Goal: Task Accomplishment & Management: Use online tool/utility

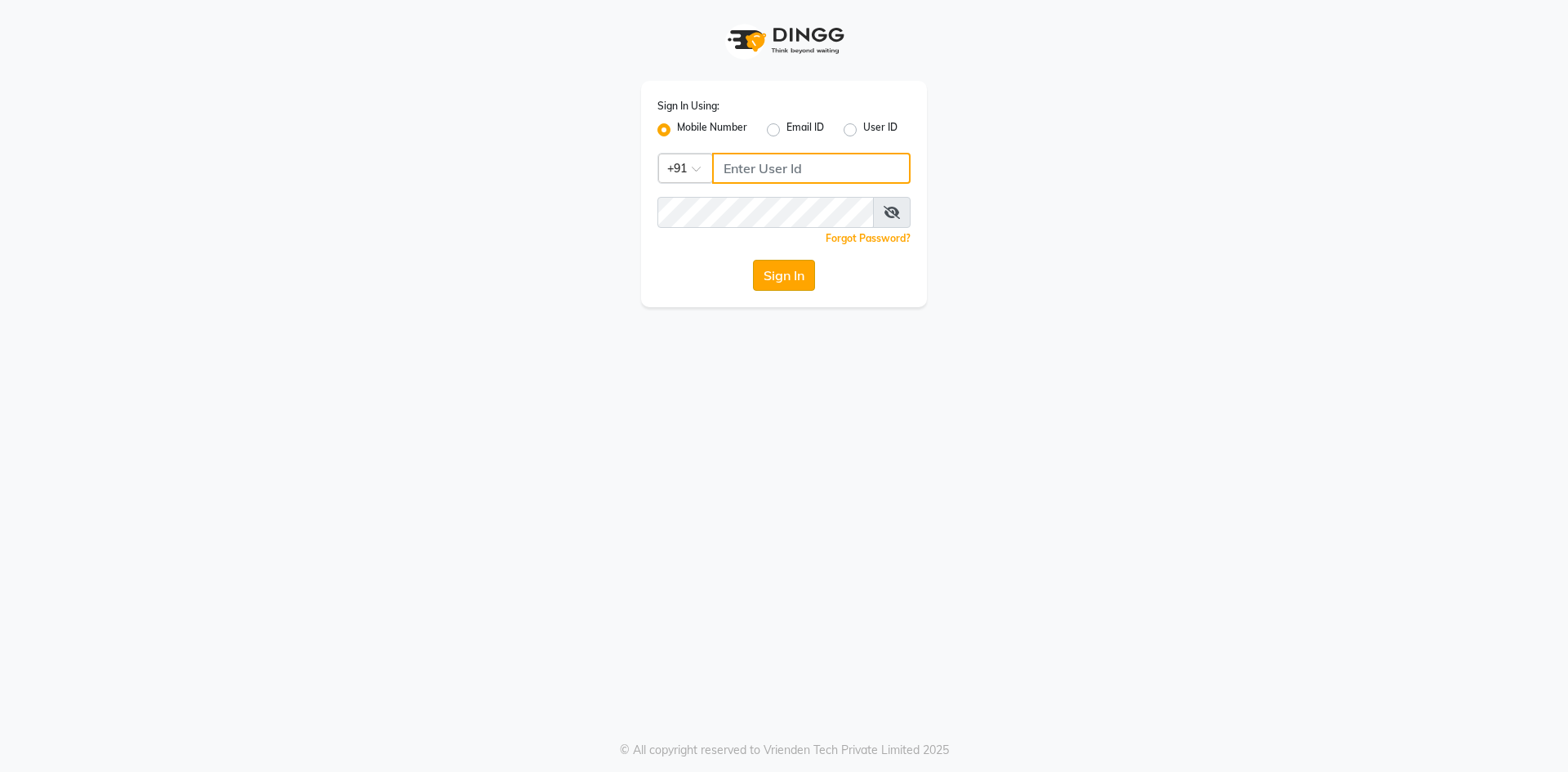
type input "8957360512"
click at [775, 284] on button "Sign In" at bounding box center [784, 275] width 62 height 31
click at [775, 283] on div "Sign In" at bounding box center [784, 275] width 253 height 31
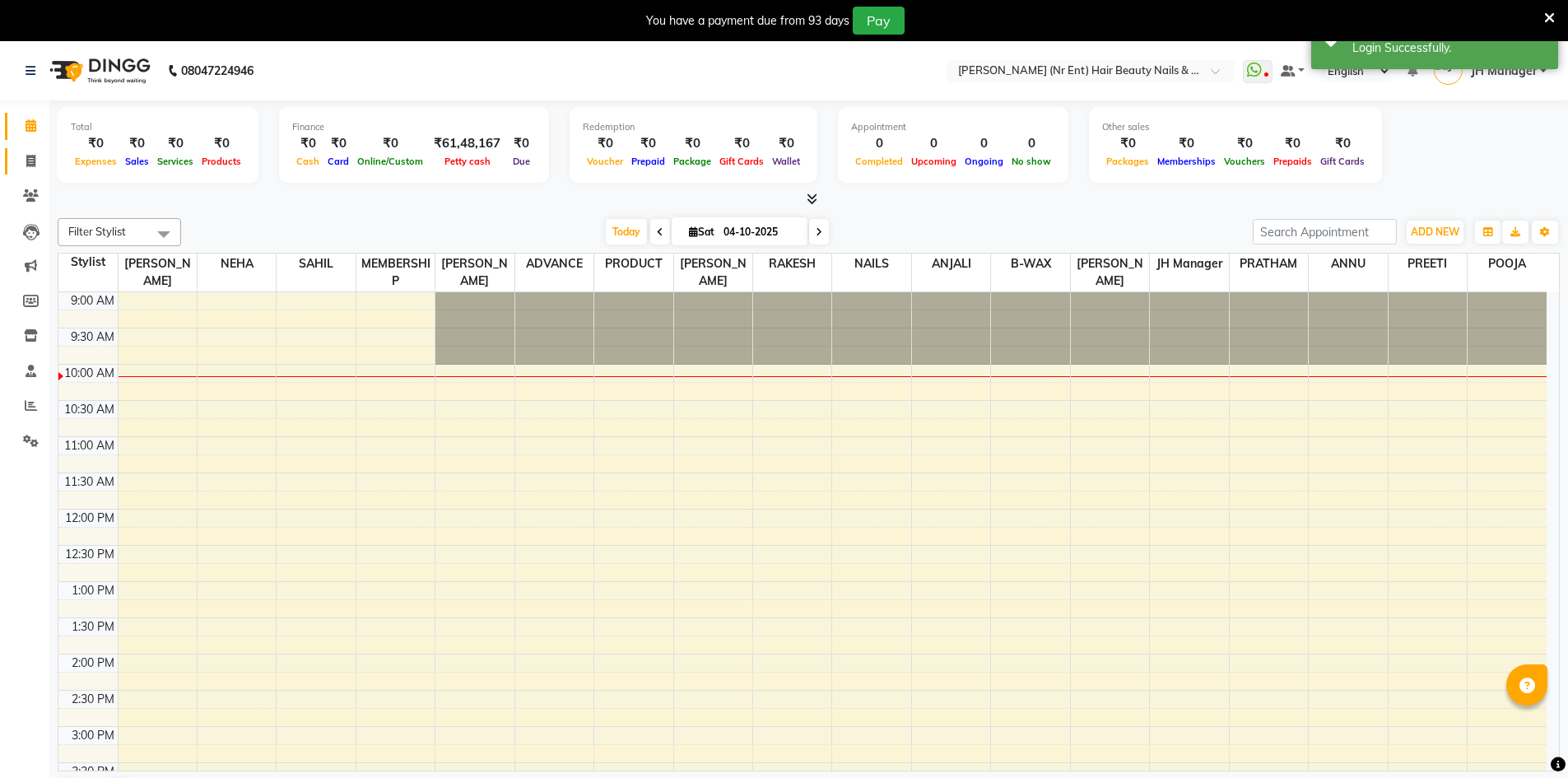
click at [33, 161] on icon at bounding box center [31, 160] width 9 height 12
click at [31, 161] on icon at bounding box center [31, 160] width 9 height 12
select select "service"
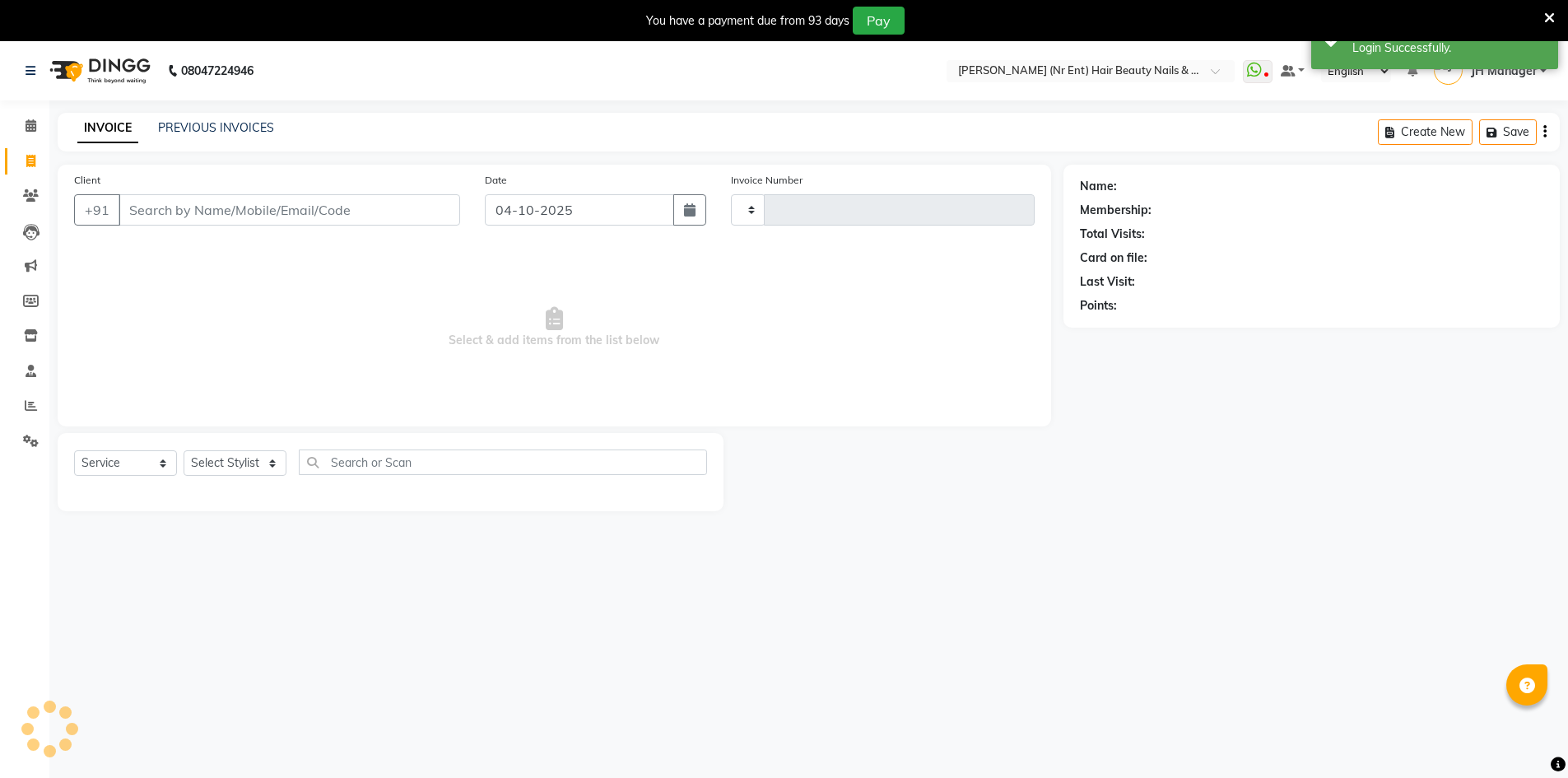
type input "4823"
select select "640"
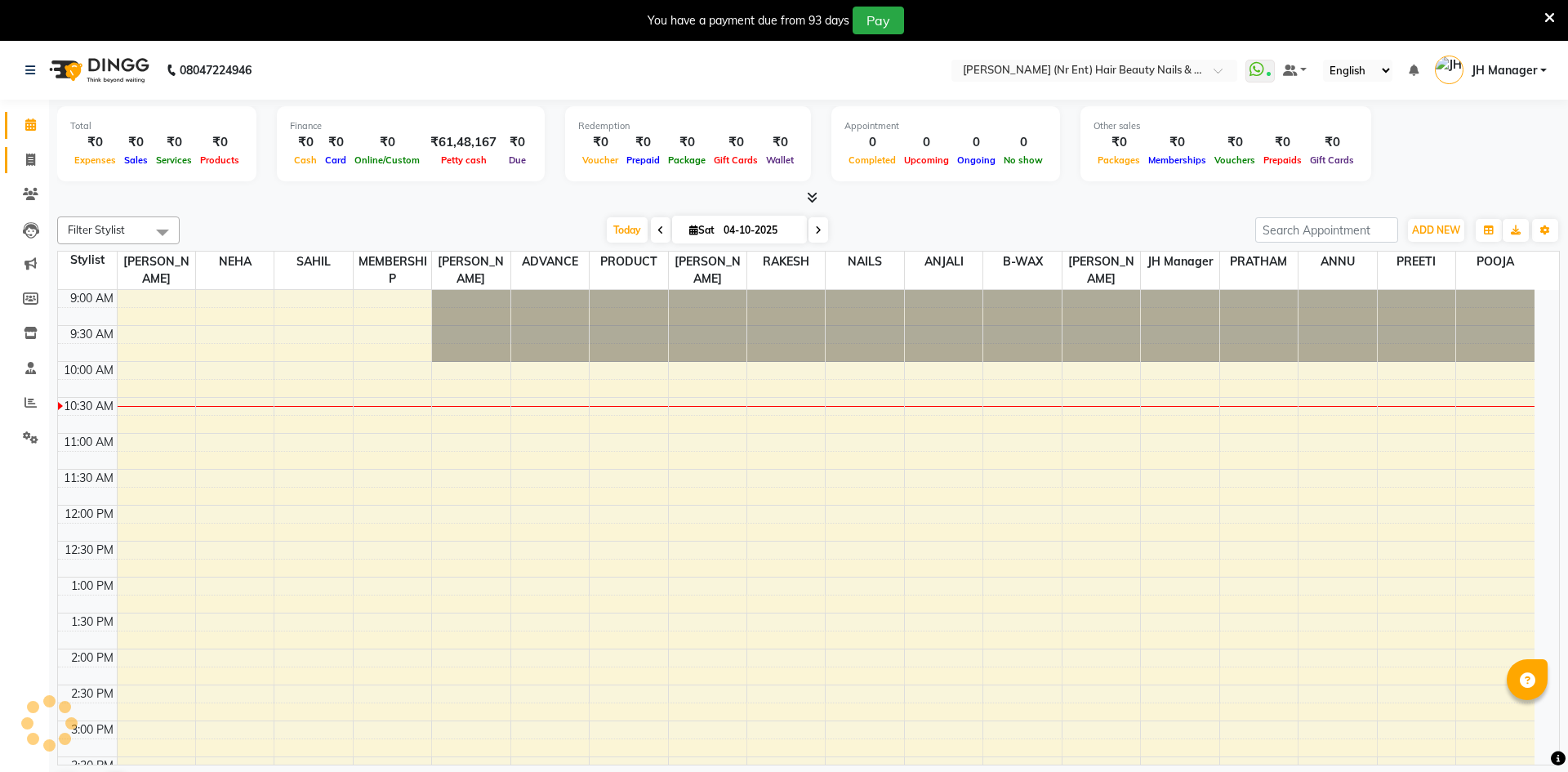
click at [27, 160] on icon at bounding box center [30, 159] width 9 height 12
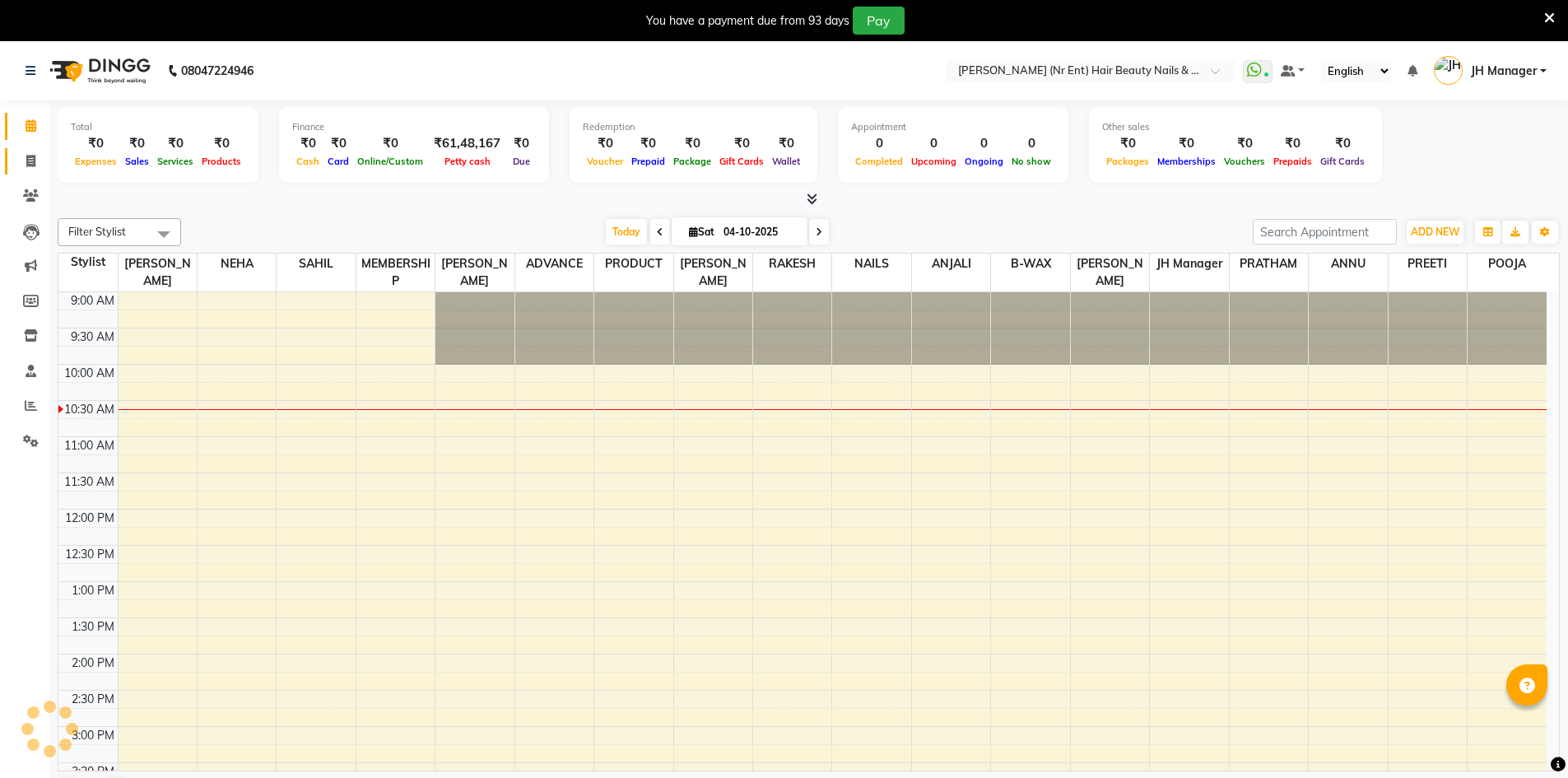
select select "service"
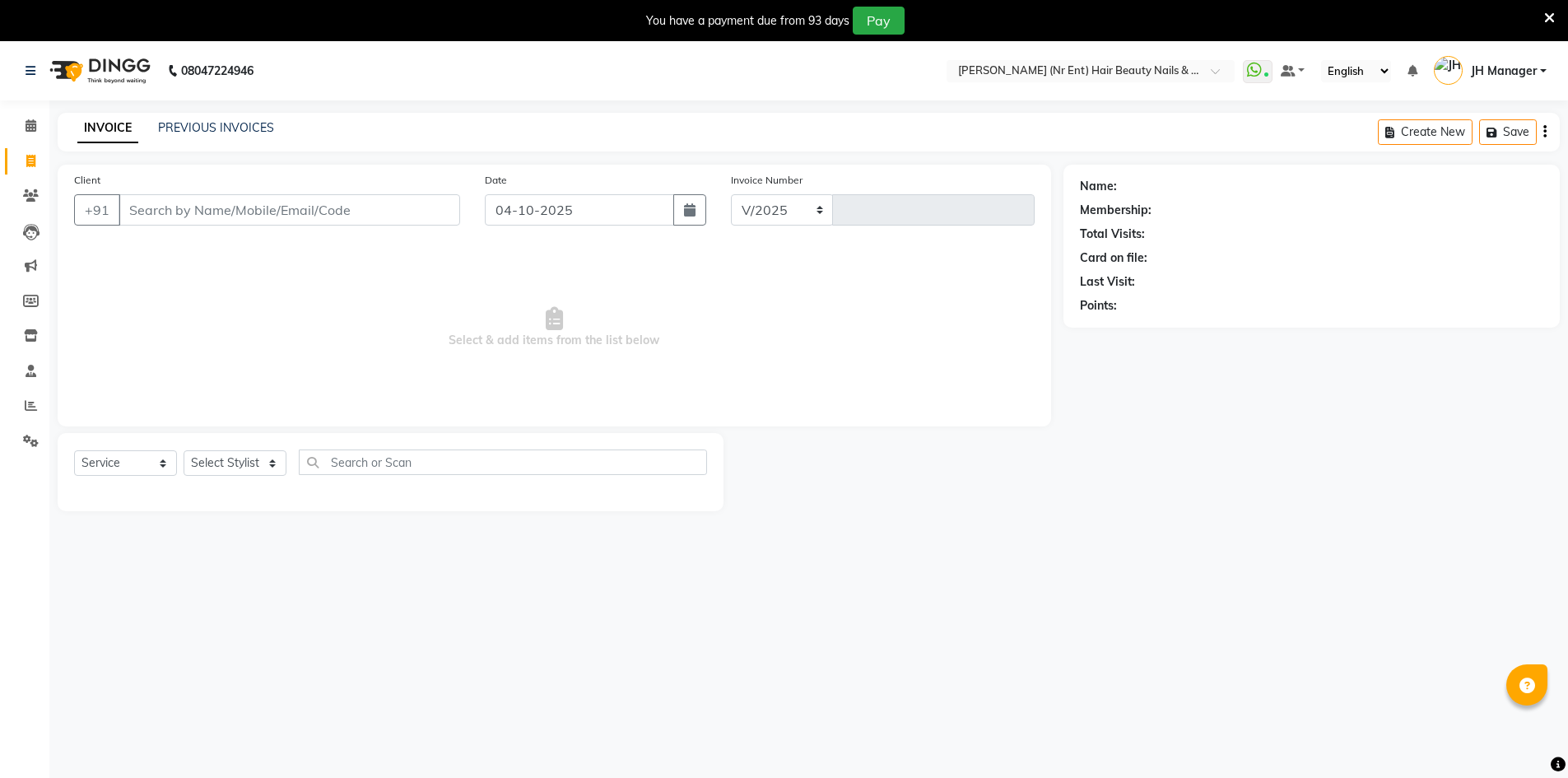
select select "640"
type input "4823"
click at [269, 467] on select "Select Stylist ADNAN ADVANCE ANJALI ANNU B-WAX JH Manager MEMBERSHIP [PERSON_NA…" at bounding box center [235, 463] width 103 height 26
select select "11666"
click at [183, 450] on select "Select Stylist ADNAN ADVANCE ANJALI ANNU B-WAX JH Manager MEMBERSHIP [PERSON_NA…" at bounding box center [235, 463] width 103 height 26
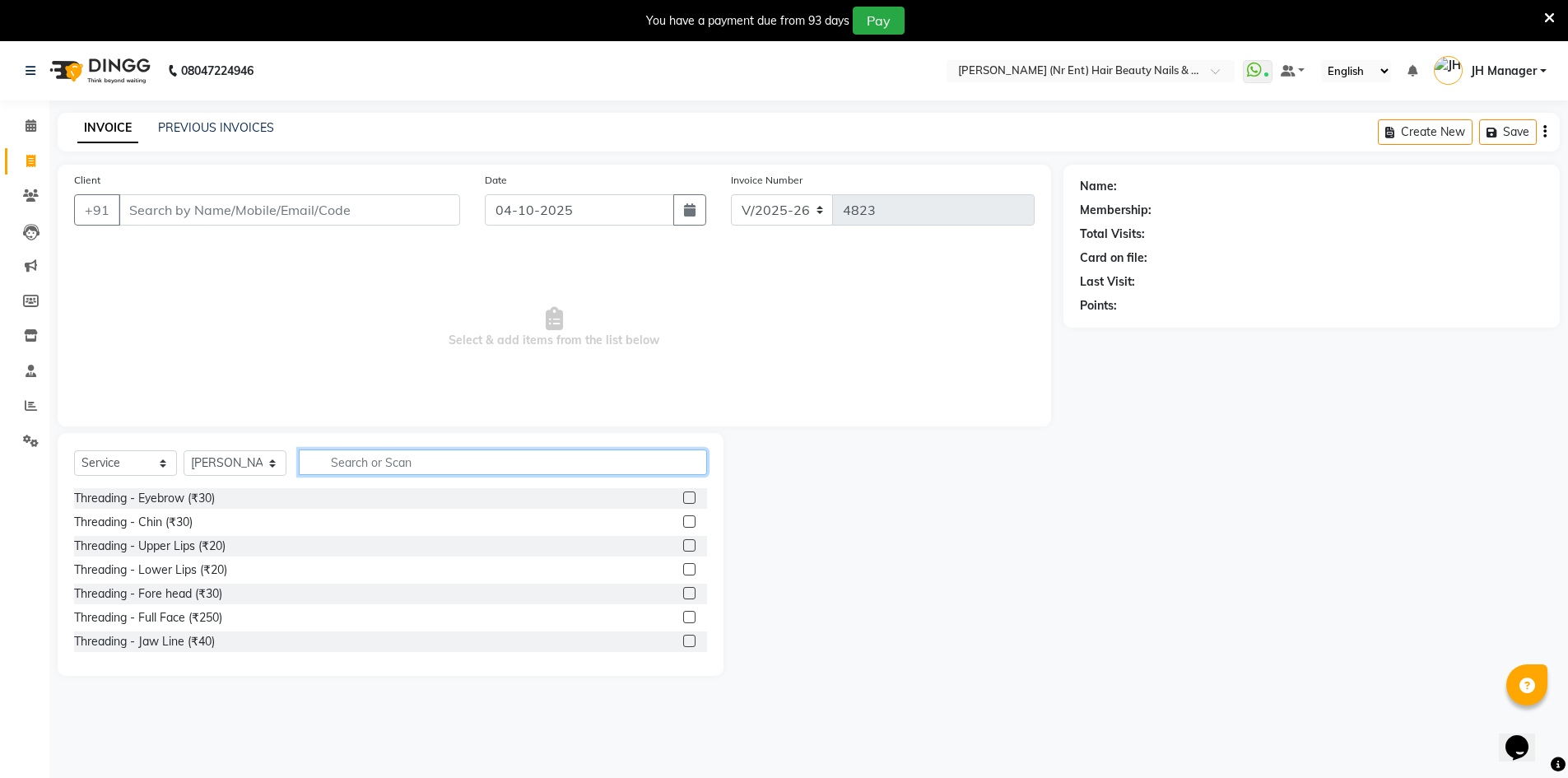
click at [438, 461] on input "text" at bounding box center [502, 462] width 409 height 26
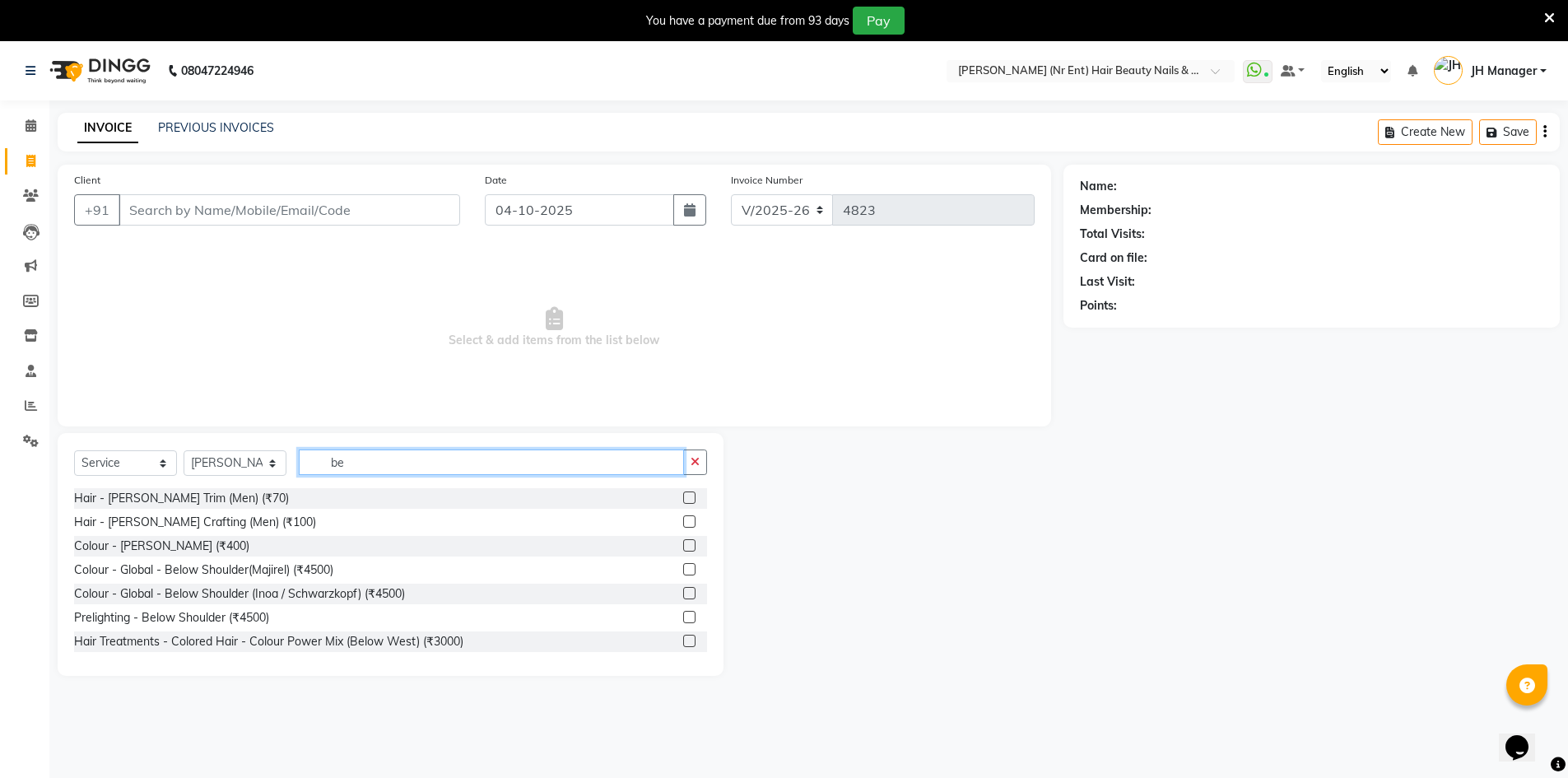
type input "be"
click at [683, 499] on label at bounding box center [689, 497] width 12 height 12
click at [683, 499] on input "checkbox" at bounding box center [688, 498] width 11 height 11
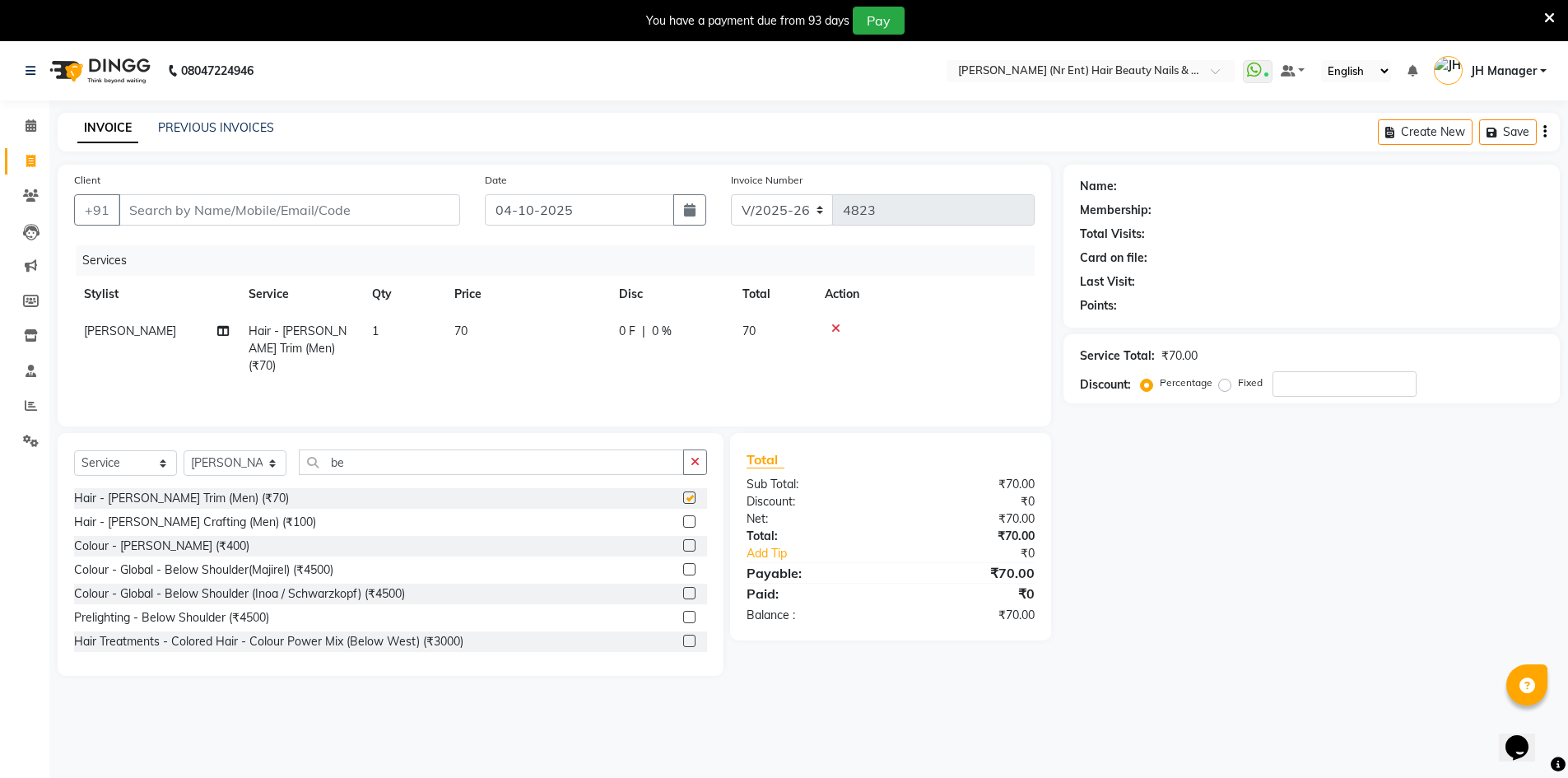
checkbox input "false"
click at [262, 215] on input "Client" at bounding box center [289, 210] width 341 height 32
type input "9"
type input "0"
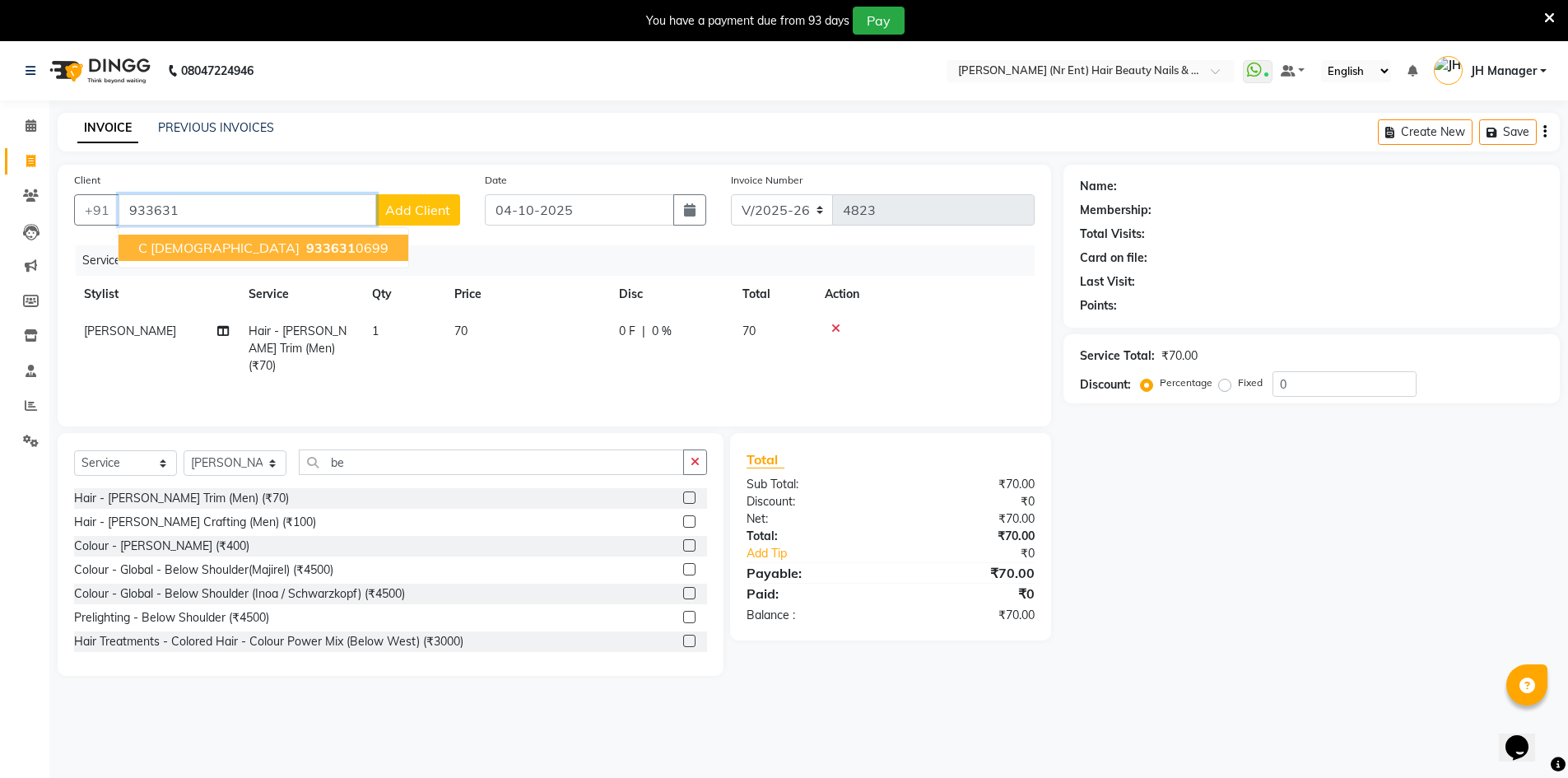
click at [306, 250] on span "933631" at bounding box center [331, 247] width 49 height 16
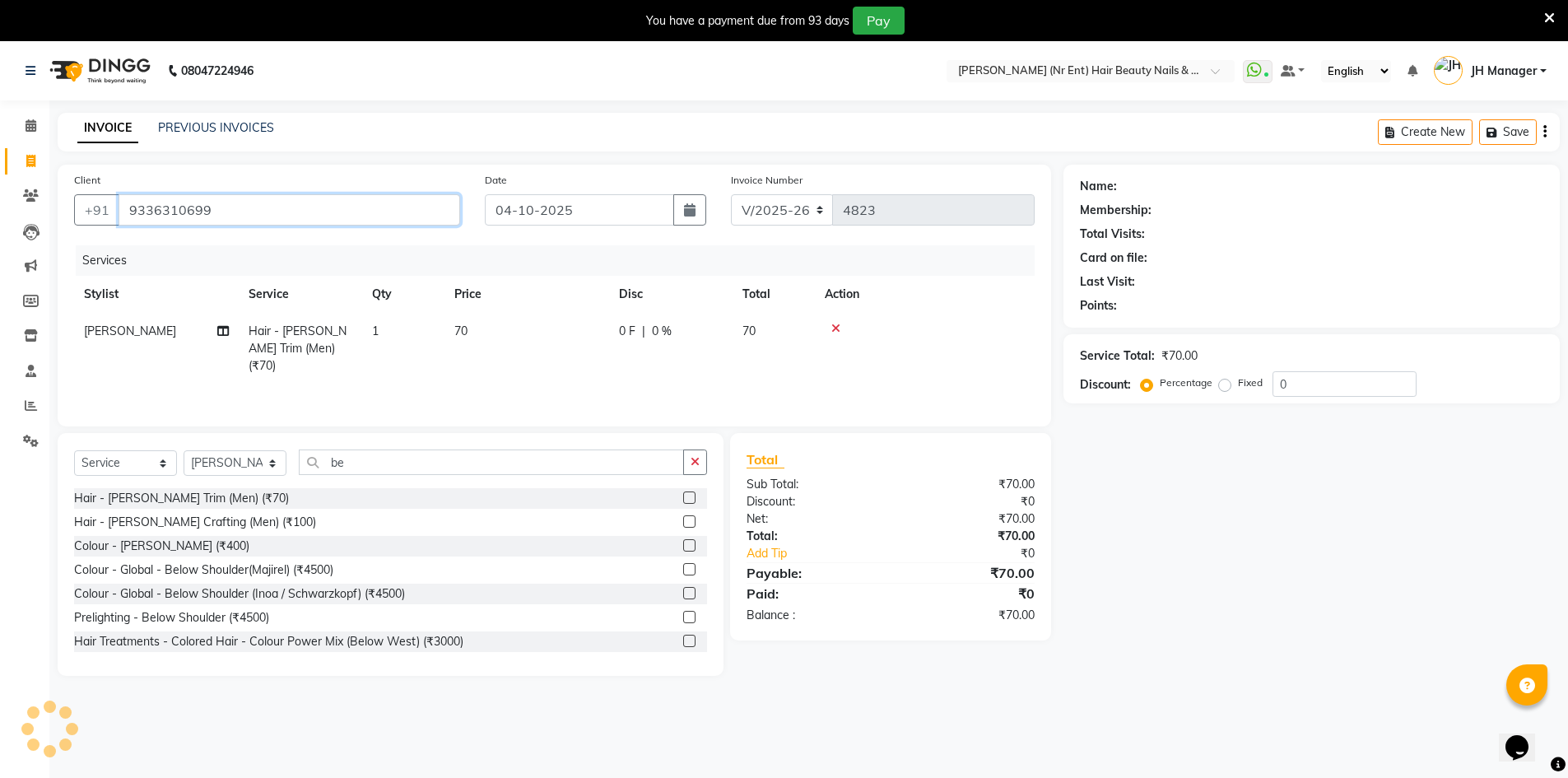
type input "9336310699"
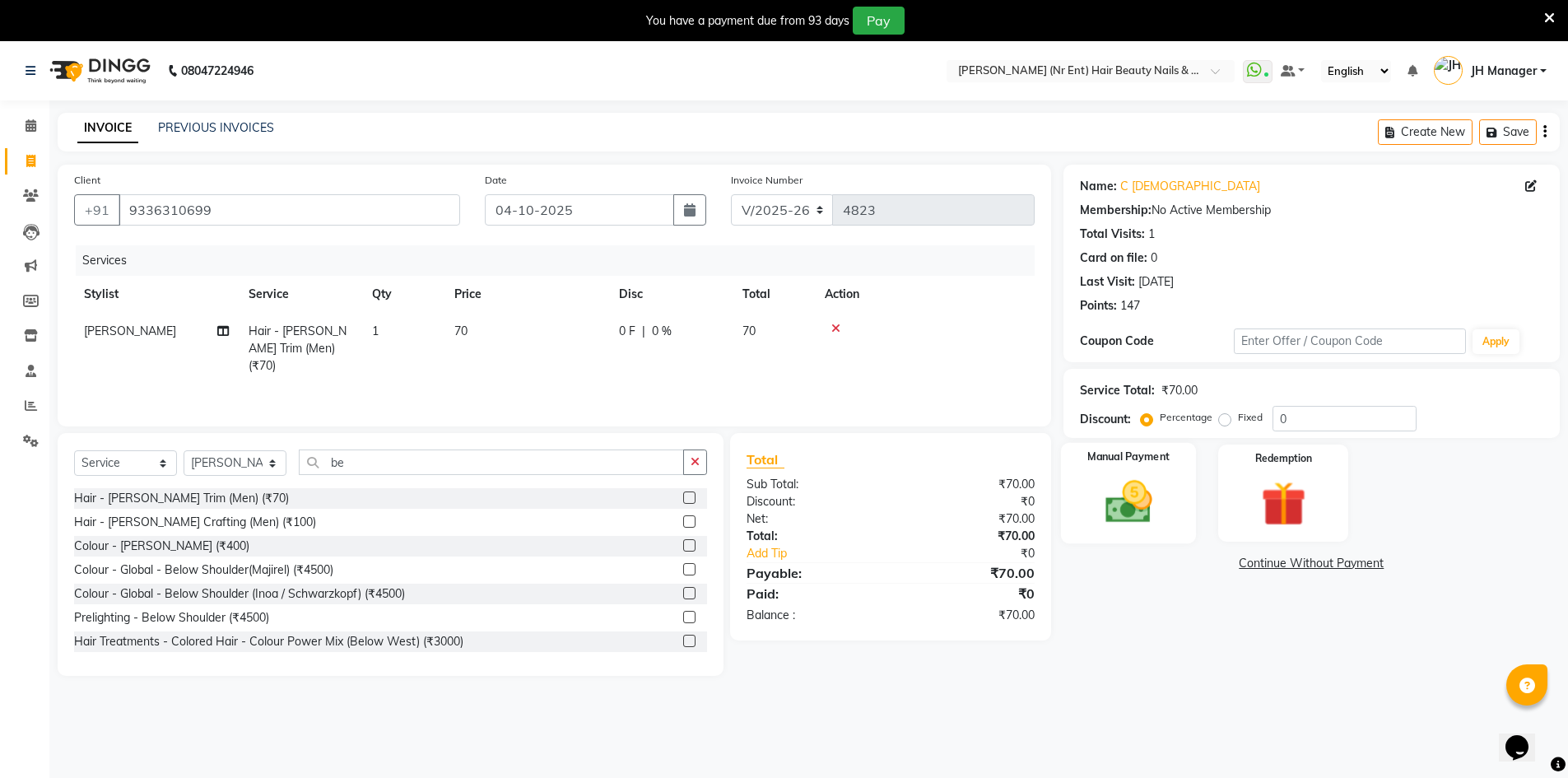
click at [1153, 505] on img at bounding box center [1129, 502] width 76 height 54
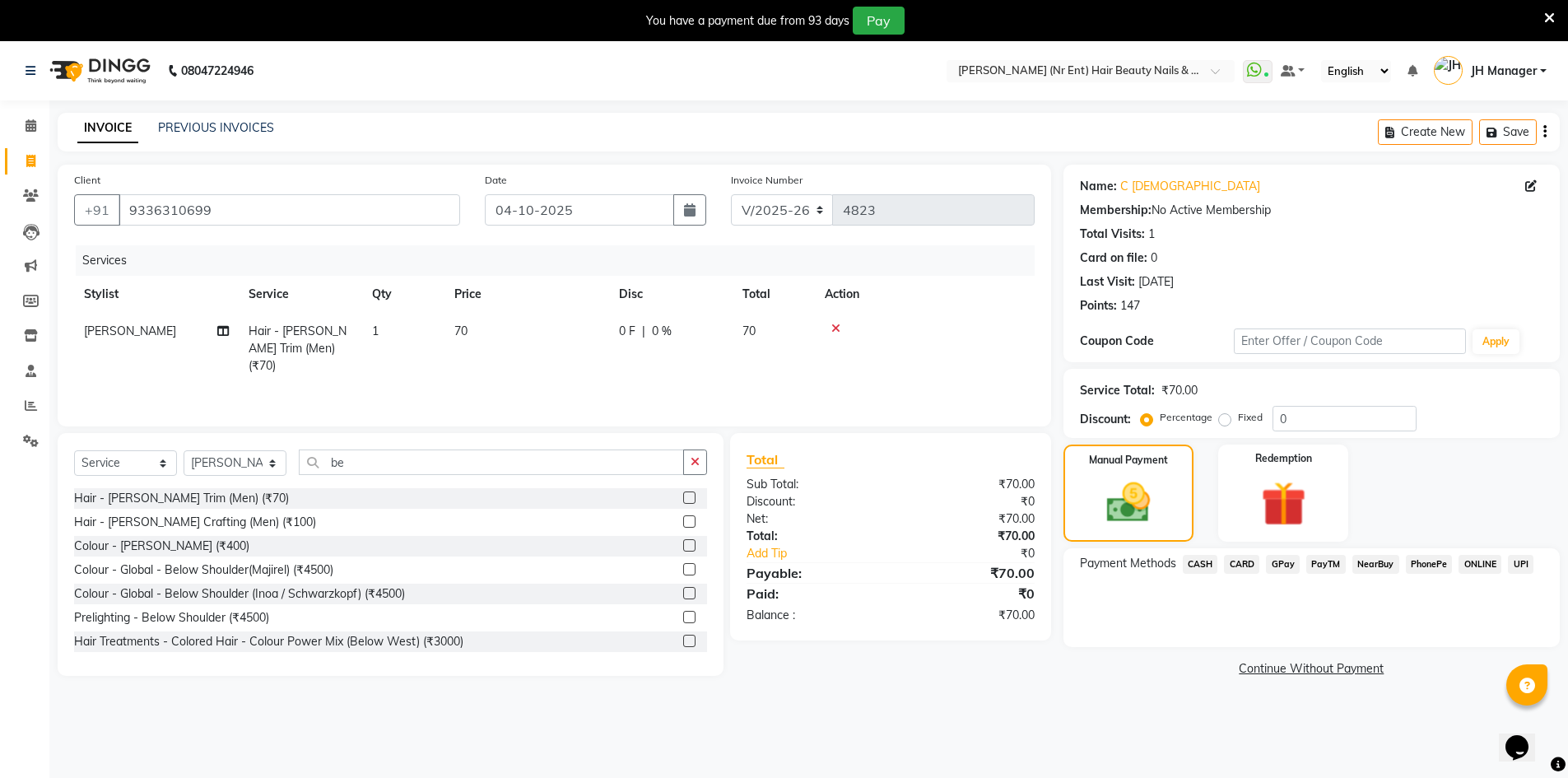
click at [1281, 567] on span "GPay" at bounding box center [1283, 564] width 34 height 19
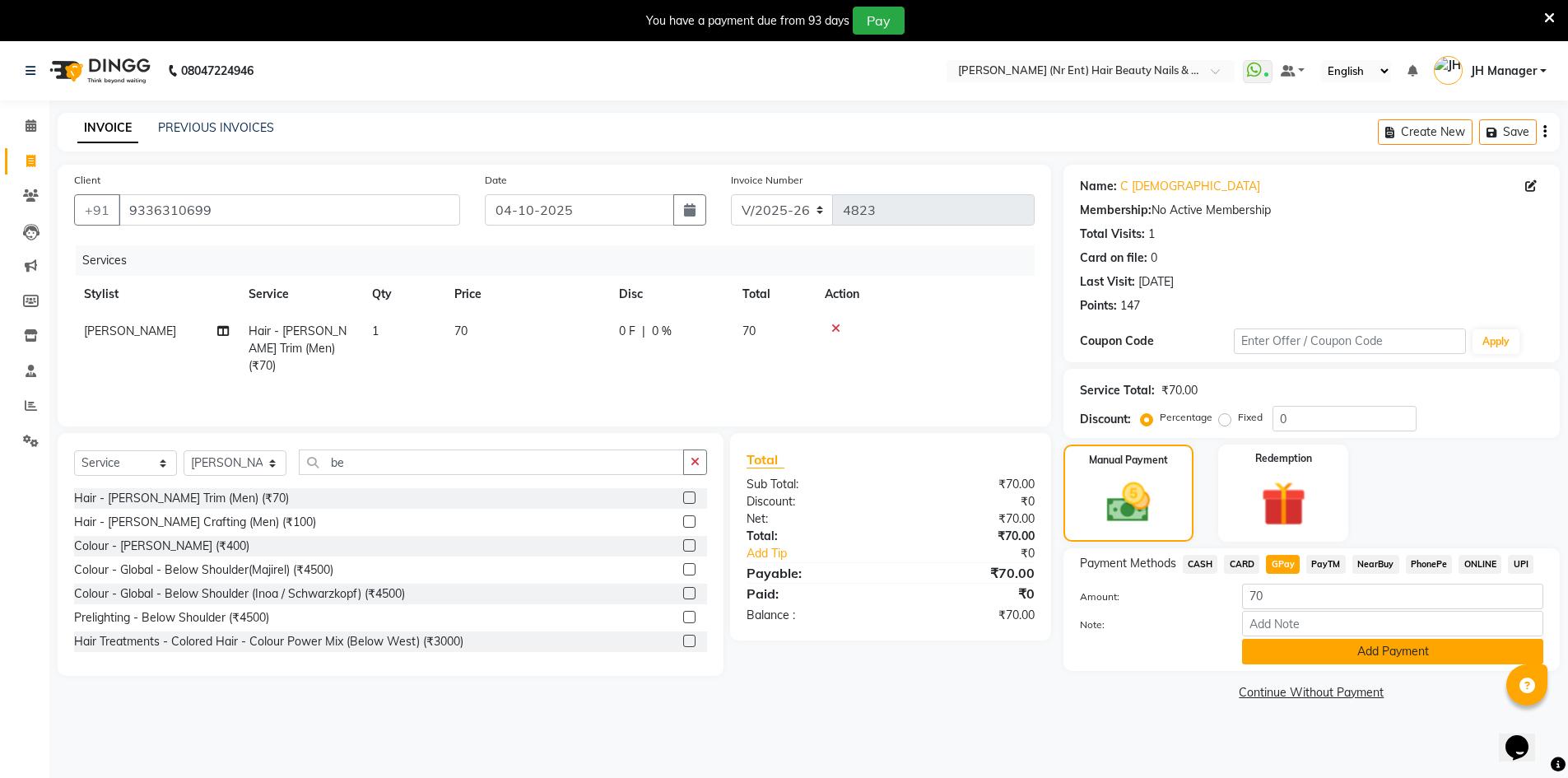
click at [1354, 654] on button "Add Payment" at bounding box center [1392, 652] width 301 height 26
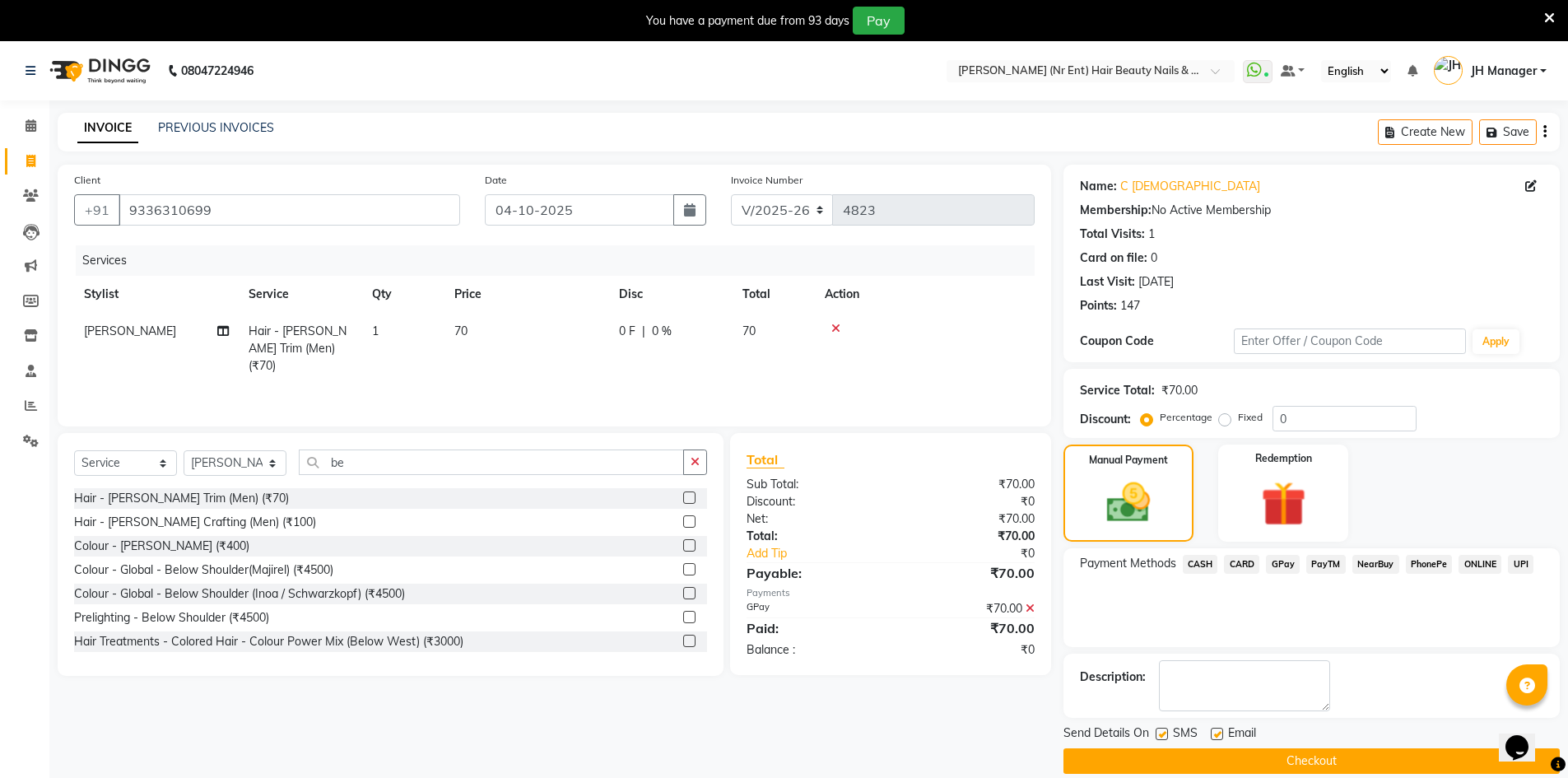
scroll to position [41, 0]
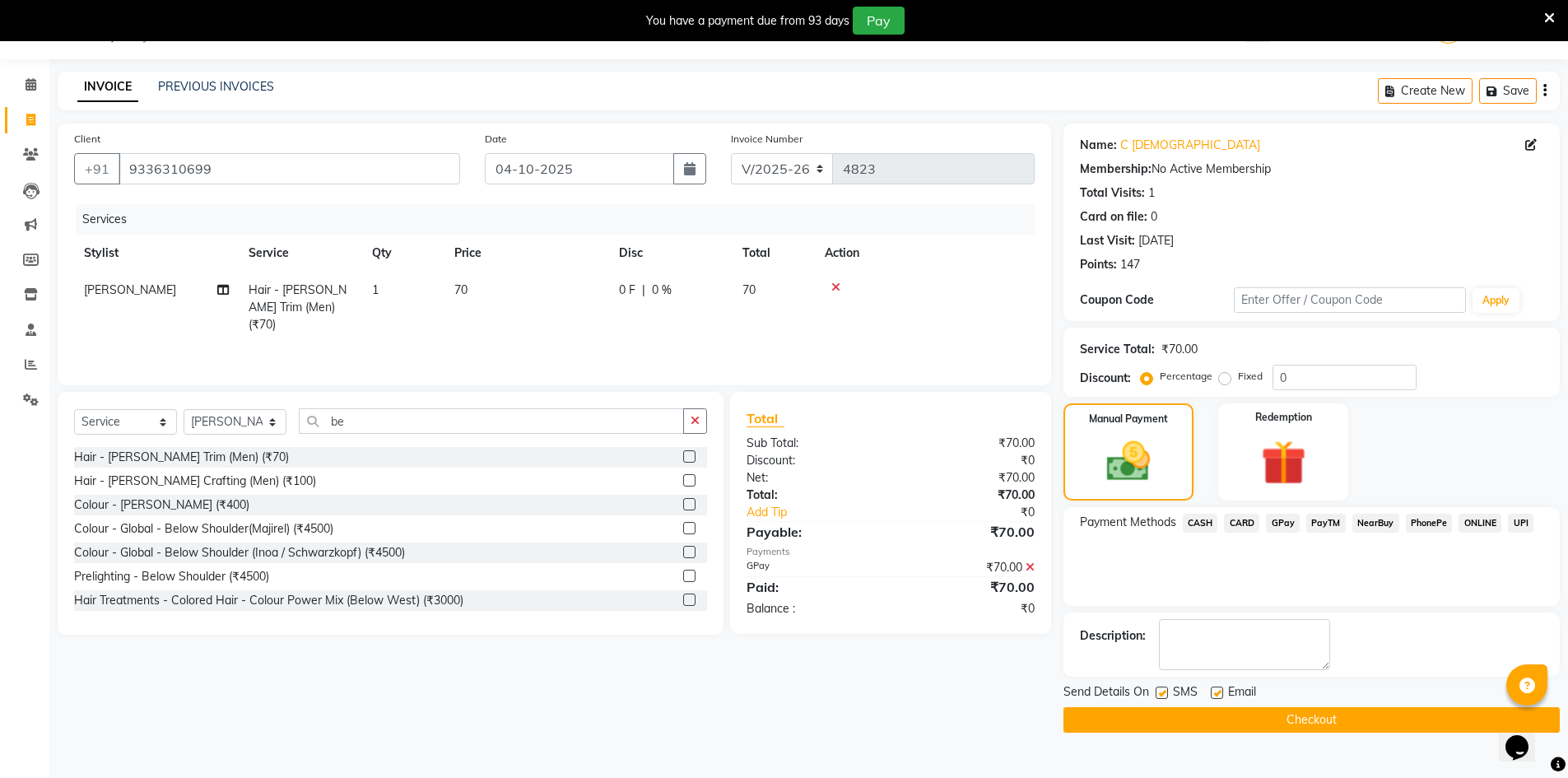
click at [1353, 722] on button "Checkout" at bounding box center [1312, 720] width 497 height 26
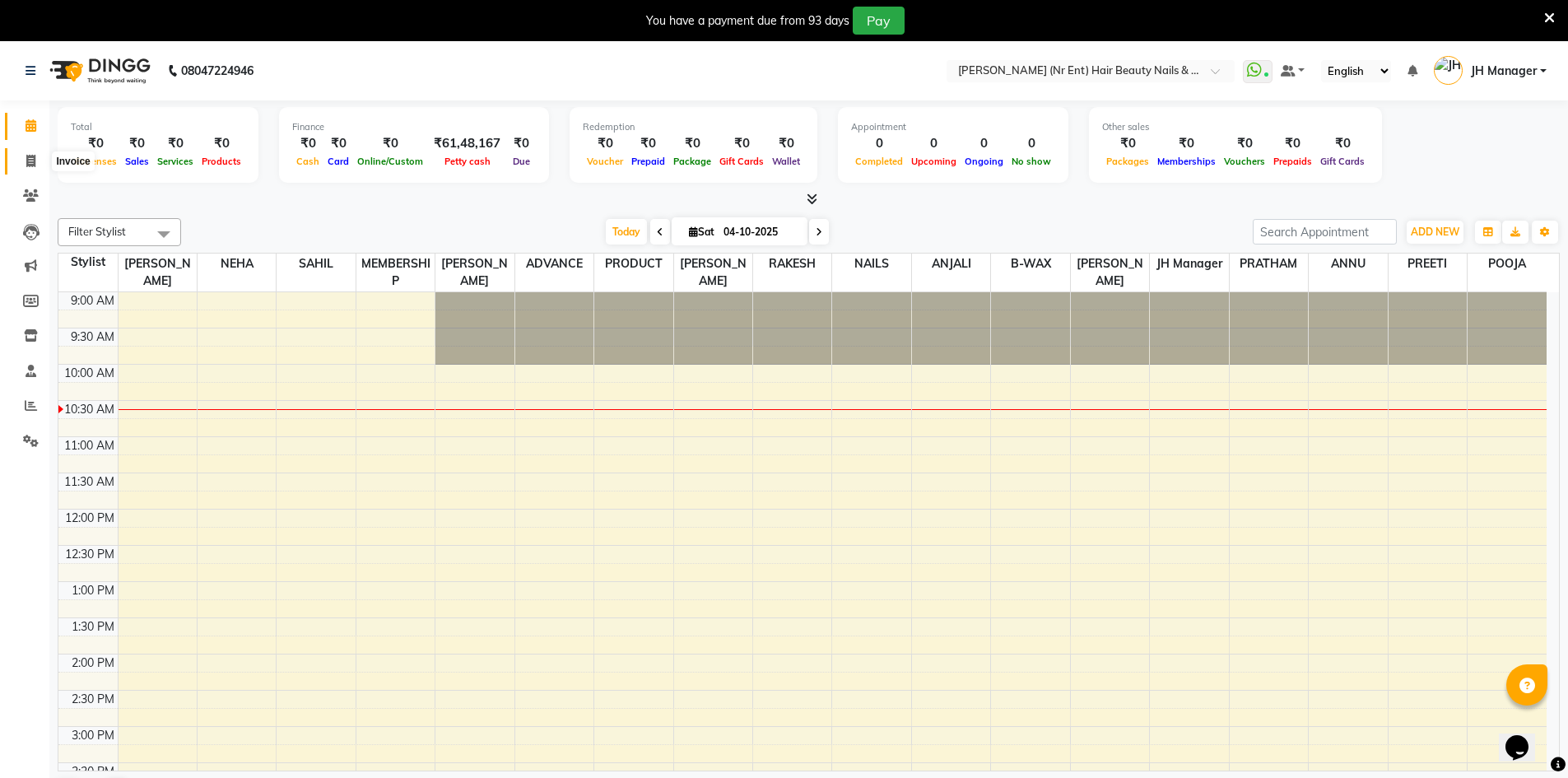
click at [29, 165] on icon at bounding box center [31, 160] width 9 height 12
select select "640"
select select "service"
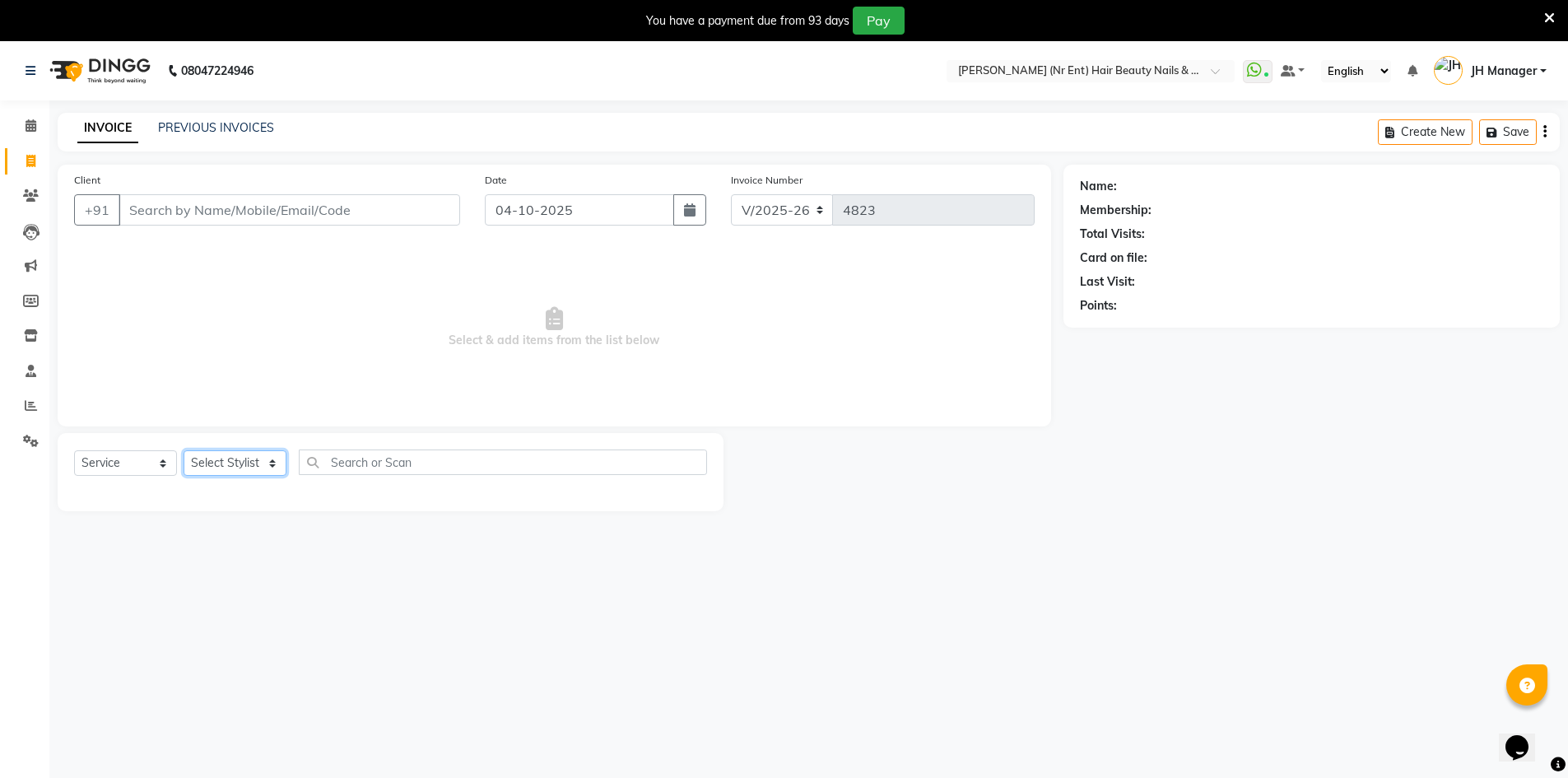
click at [264, 463] on select "Select Stylist ADNAN ADVANCE ANJALI ANNU B-WAX JH Manager MEMBERSHIP [PERSON_NA…" at bounding box center [235, 463] width 103 height 26
select select "9206"
click at [183, 450] on select "Select Stylist ADNAN ADVANCE ANJALI ANNU B-WAX JH Manager MEMBERSHIP [PERSON_NA…" at bounding box center [235, 463] width 103 height 26
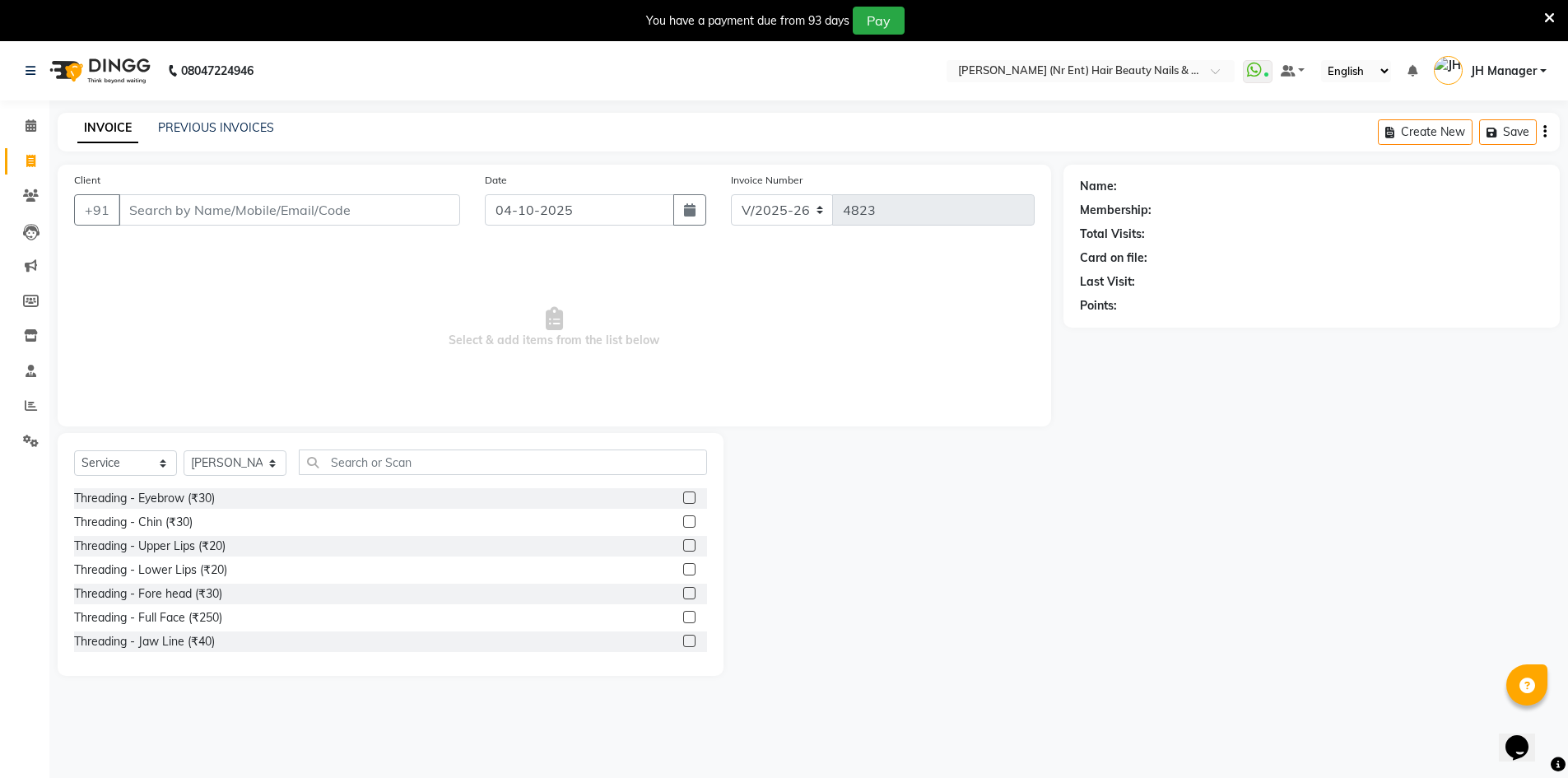
click at [436, 450] on div "Select Service Product Membership Package Voucher Prepaid Gift Card Select Styl…" at bounding box center [391, 554] width 666 height 243
click at [417, 456] on input "text" at bounding box center [502, 462] width 409 height 26
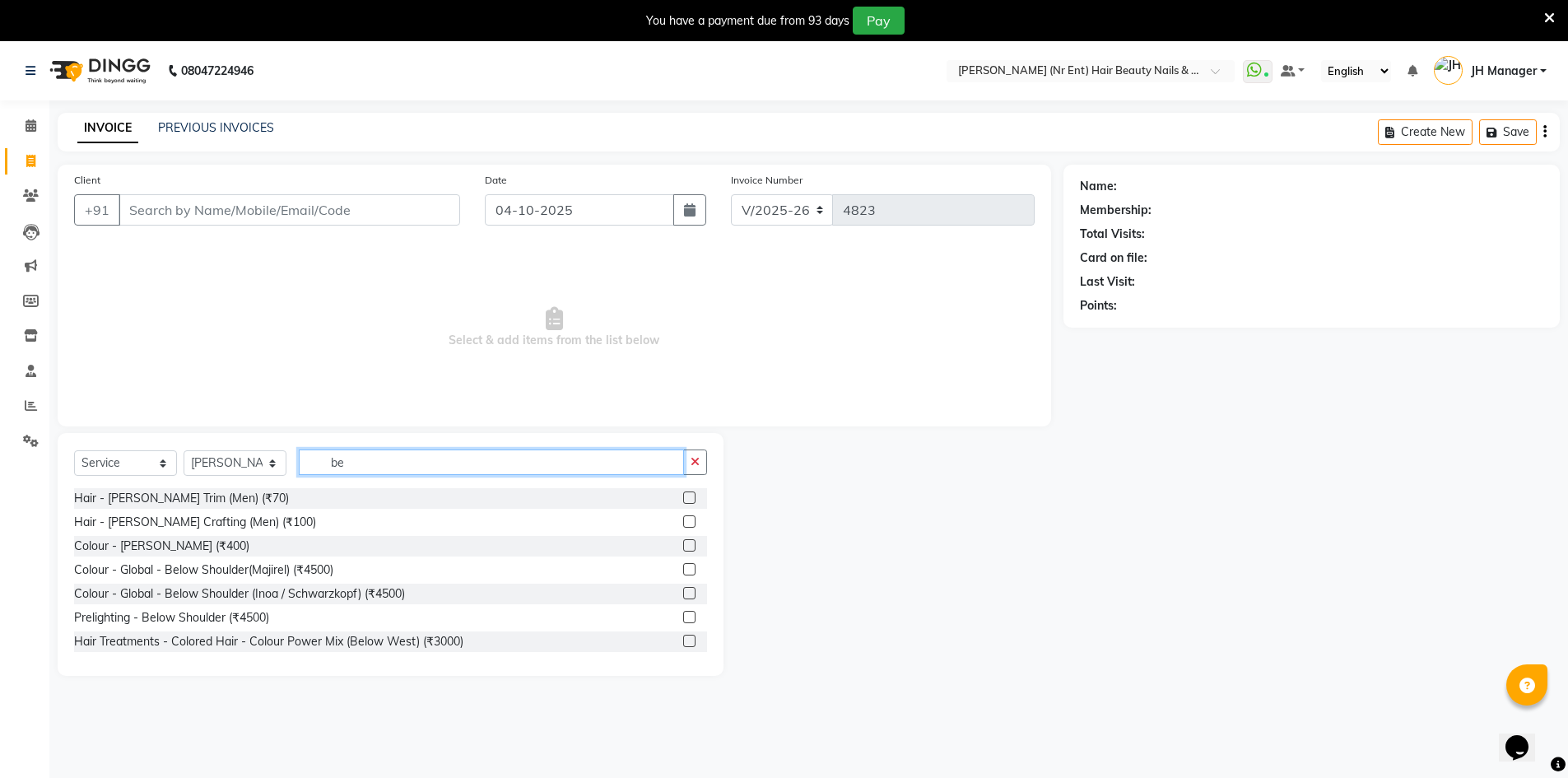
type input "be"
click at [683, 500] on label at bounding box center [689, 497] width 12 height 12
click at [683, 500] on input "checkbox" at bounding box center [688, 498] width 11 height 11
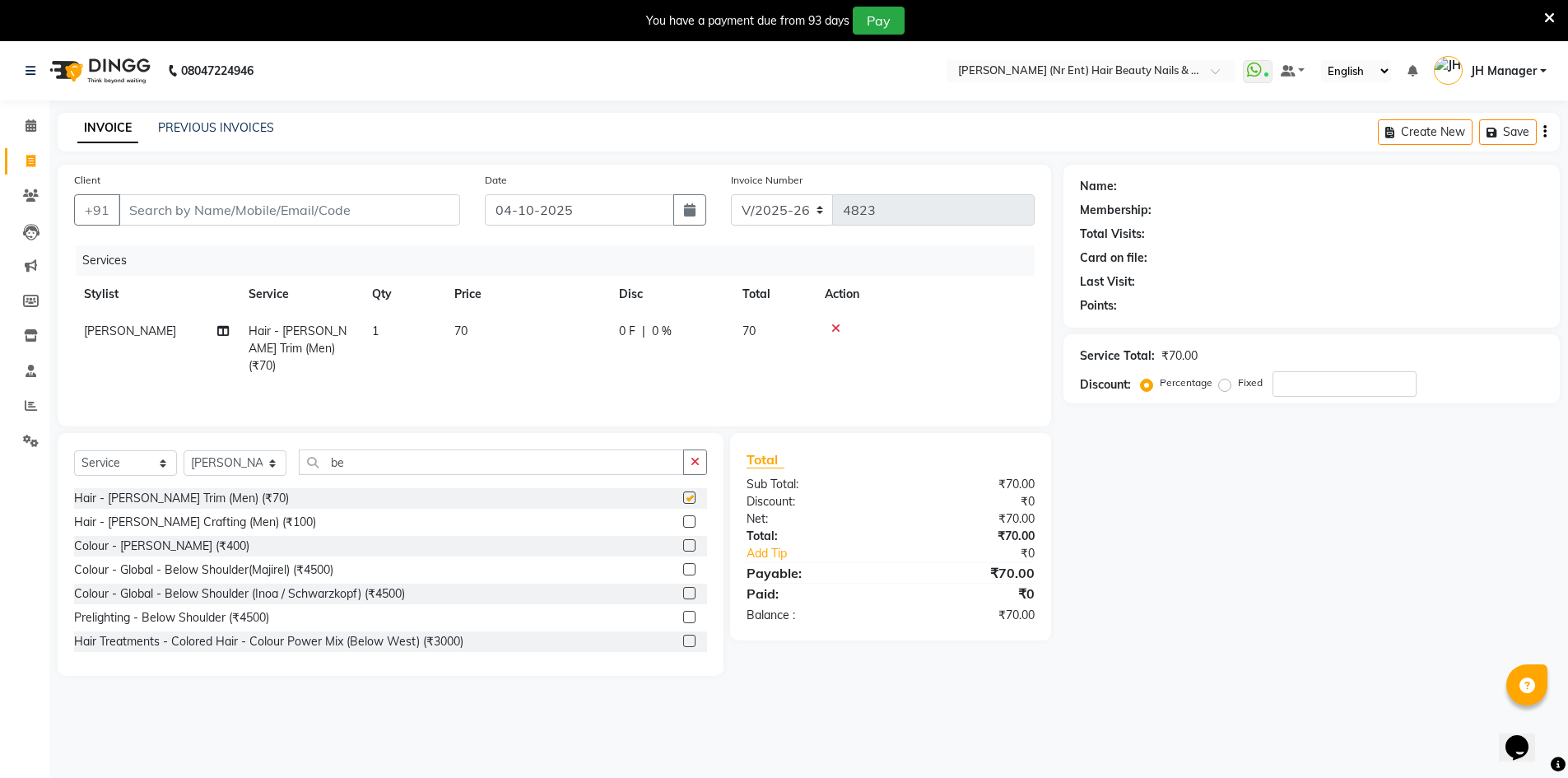
checkbox input "false"
click at [251, 205] on input "Client" at bounding box center [289, 210] width 341 height 32
type input "r"
type input "0"
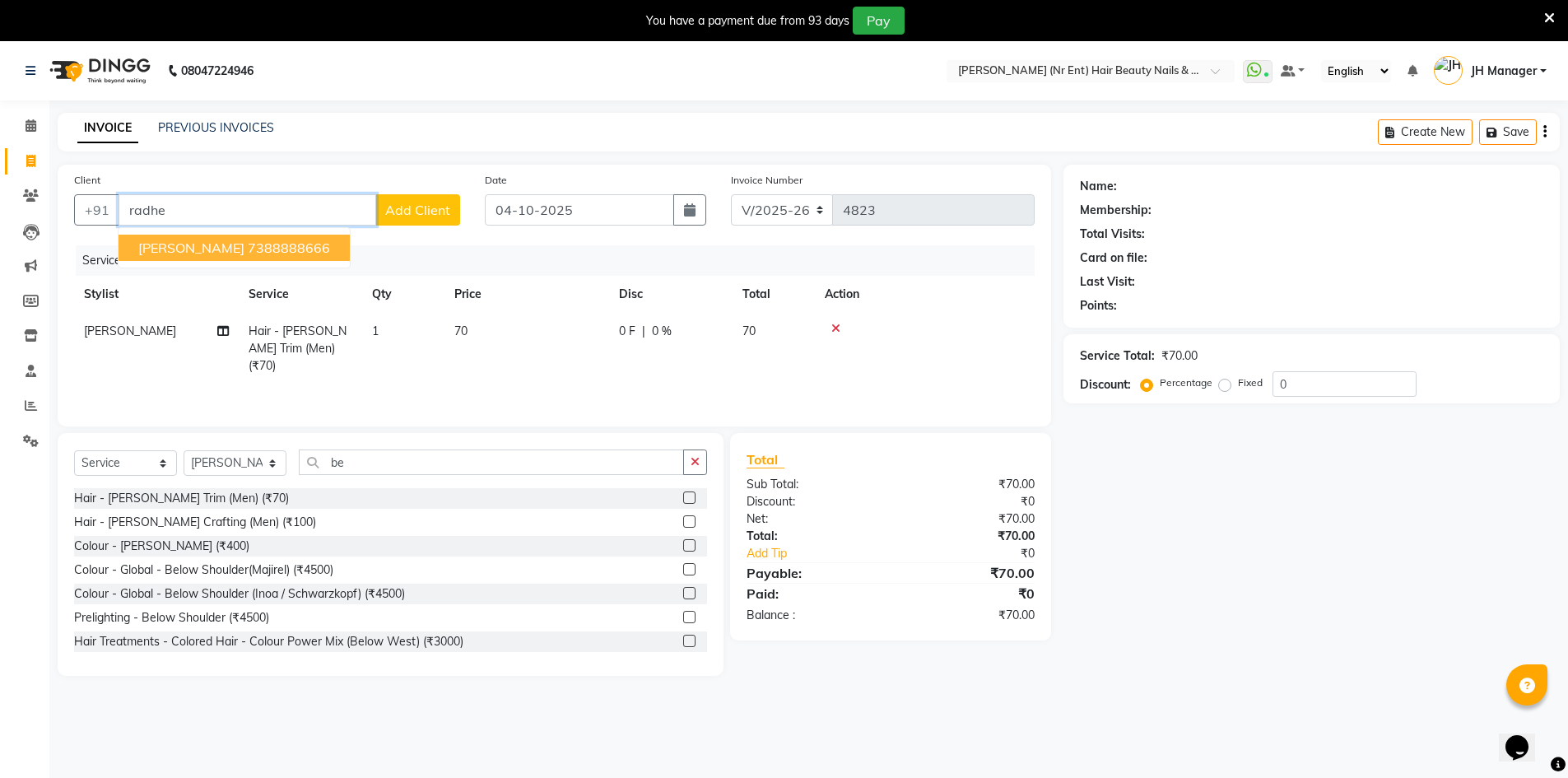
click at [277, 246] on ngb-highlight "7388888666" at bounding box center [288, 247] width 83 height 16
type input "7388888666"
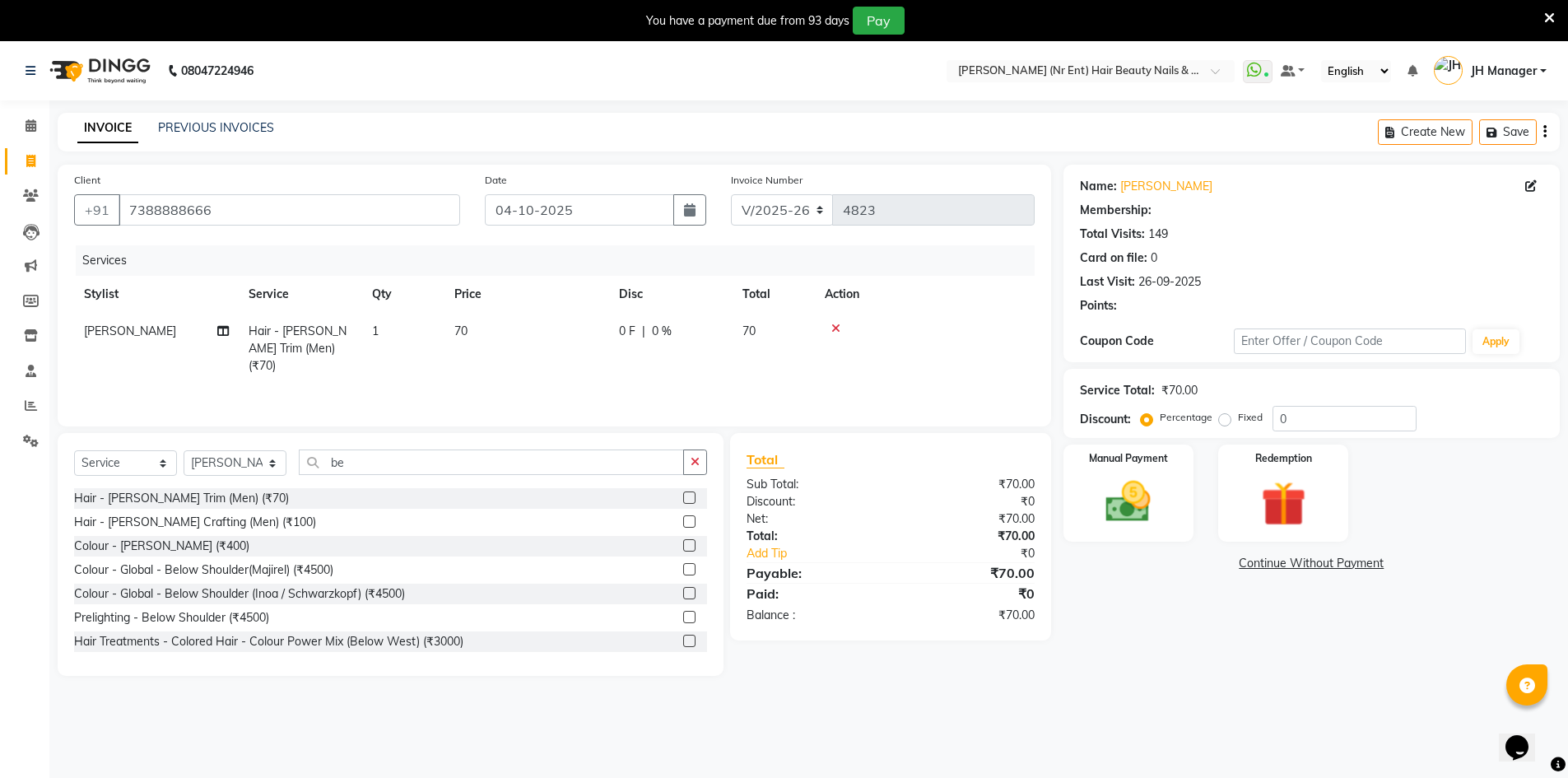
select select "1: Object"
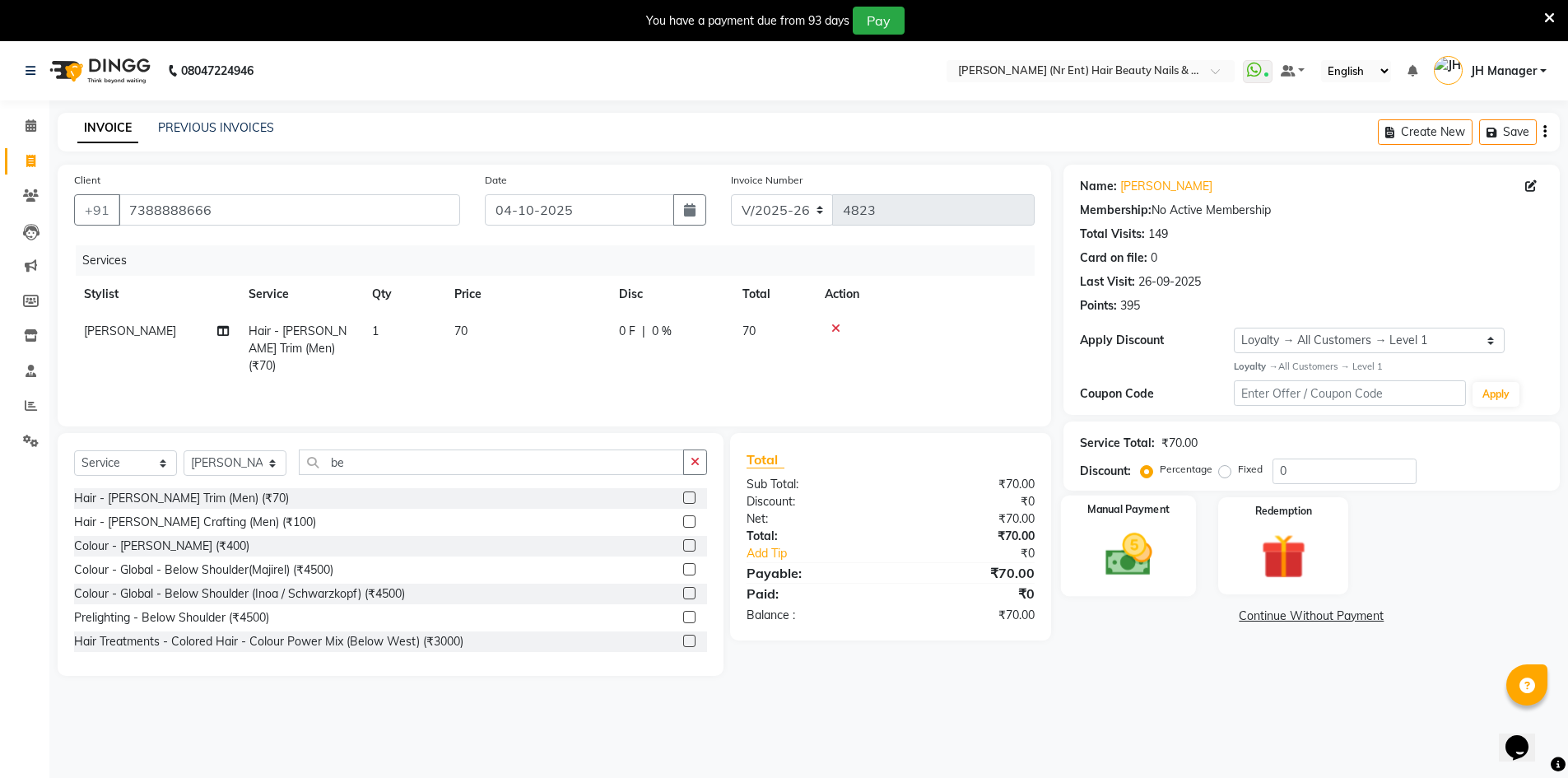
click at [1122, 542] on img at bounding box center [1129, 554] width 76 height 54
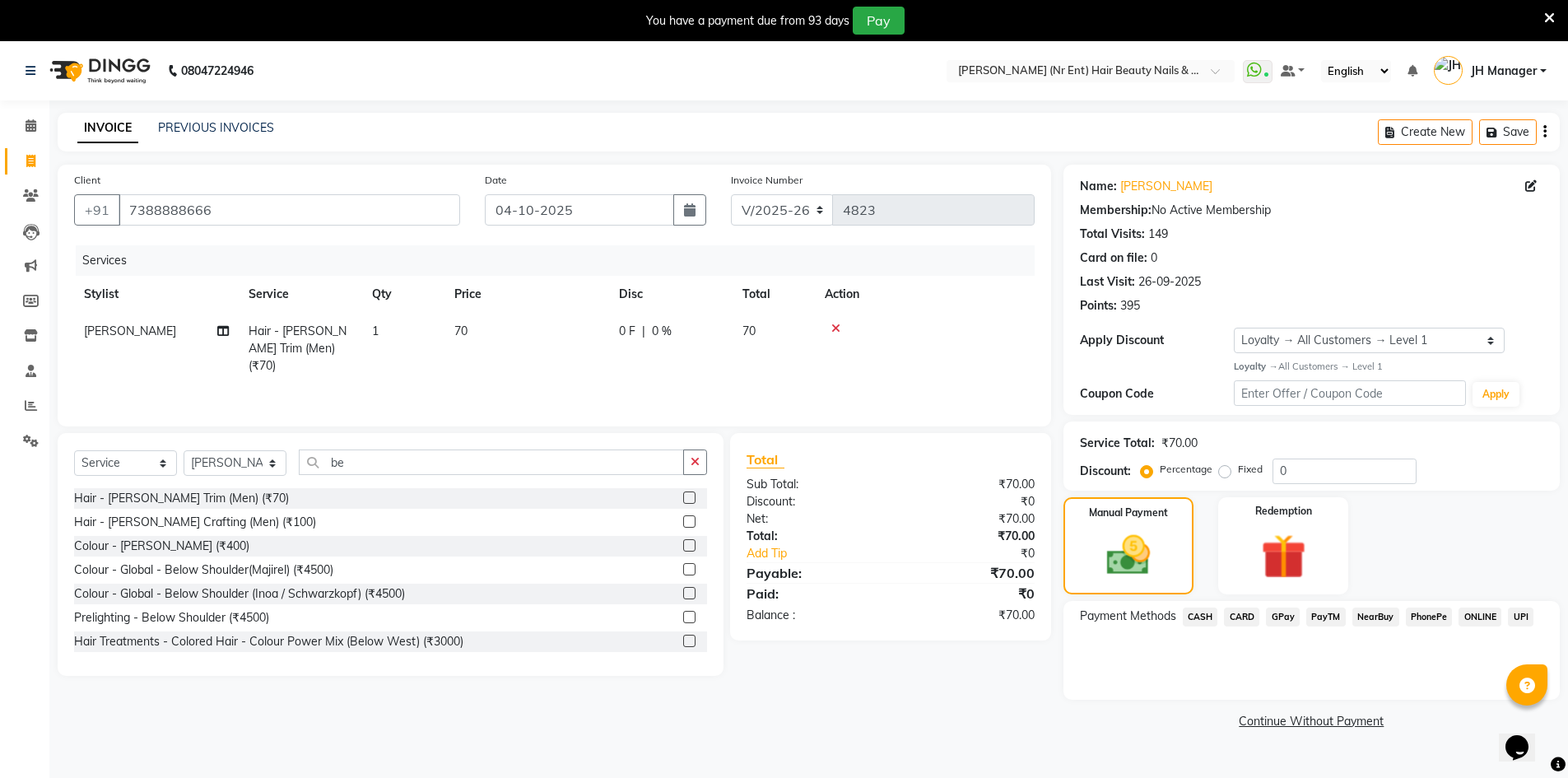
click at [1209, 613] on span "CASH" at bounding box center [1200, 617] width 35 height 19
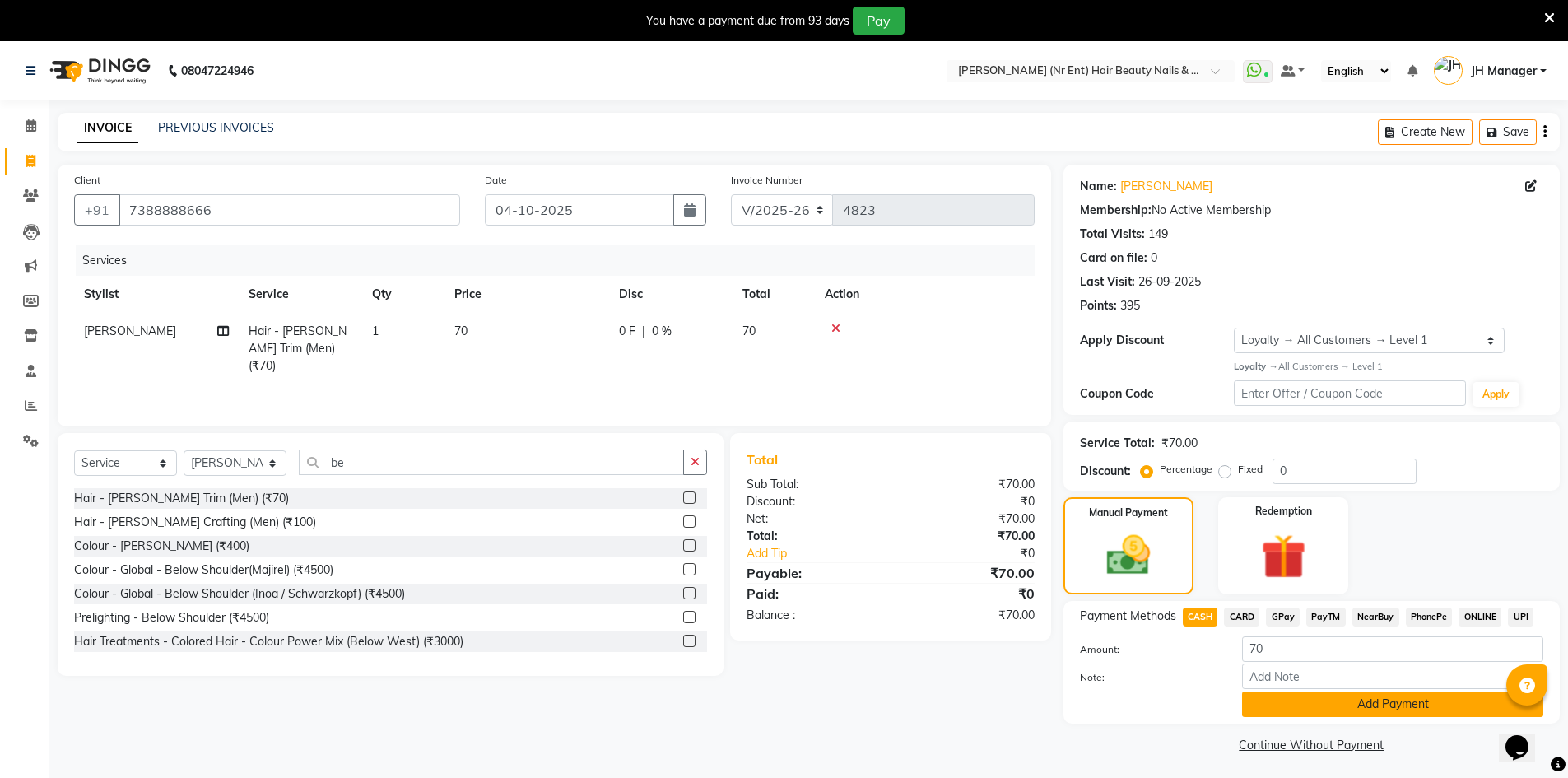
click at [1368, 701] on button "Add Payment" at bounding box center [1392, 705] width 301 height 26
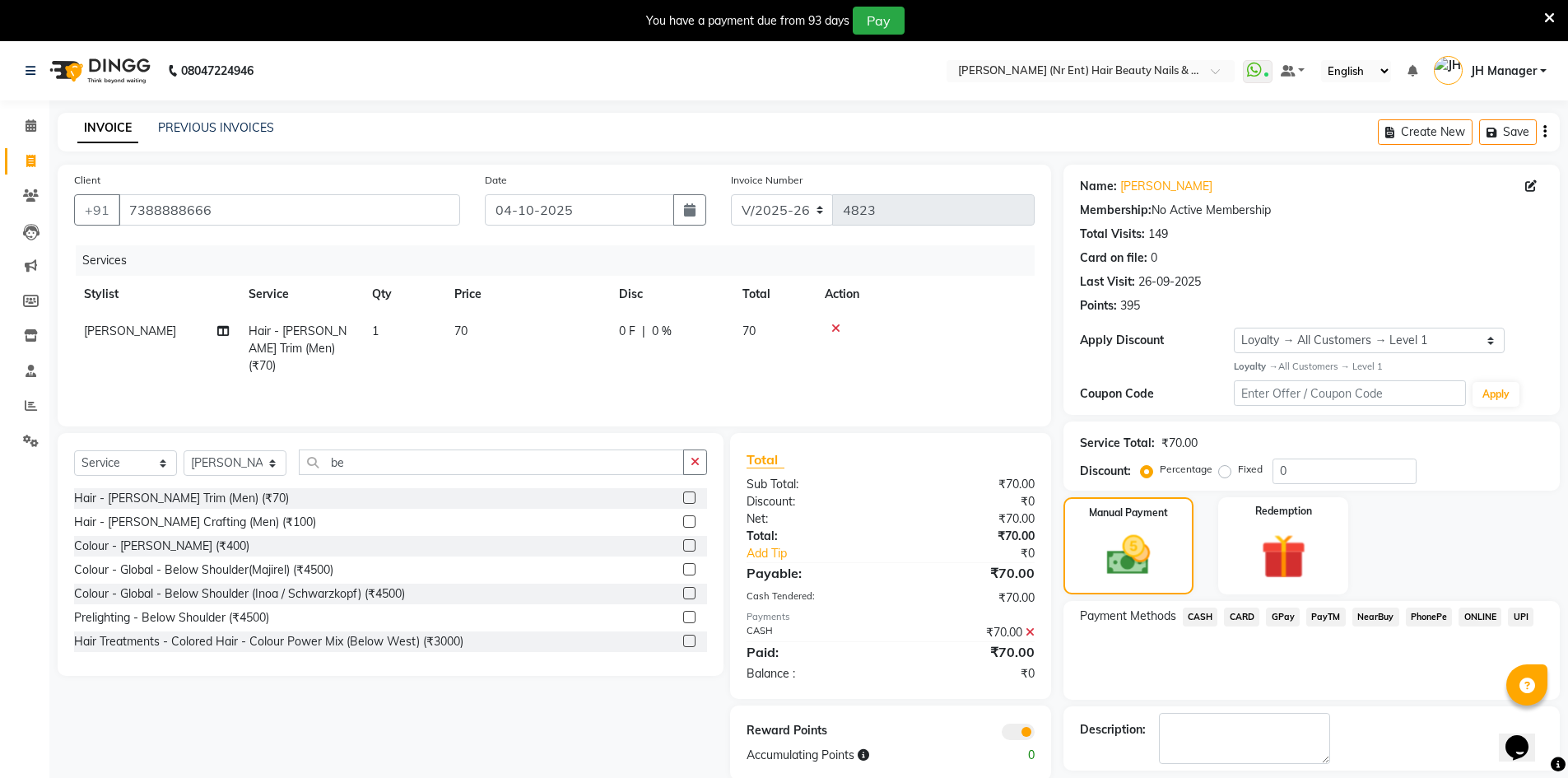
drag, startPoint x: 1567, startPoint y: 292, endPoint x: 1580, endPoint y: 454, distance: 162.5
click at [1568, 454] on html "08047224946 Select Location × Jawed Habib (Nr Ent) Hair Beauty Nails & Makeup S…" at bounding box center [784, 389] width 1568 height 778
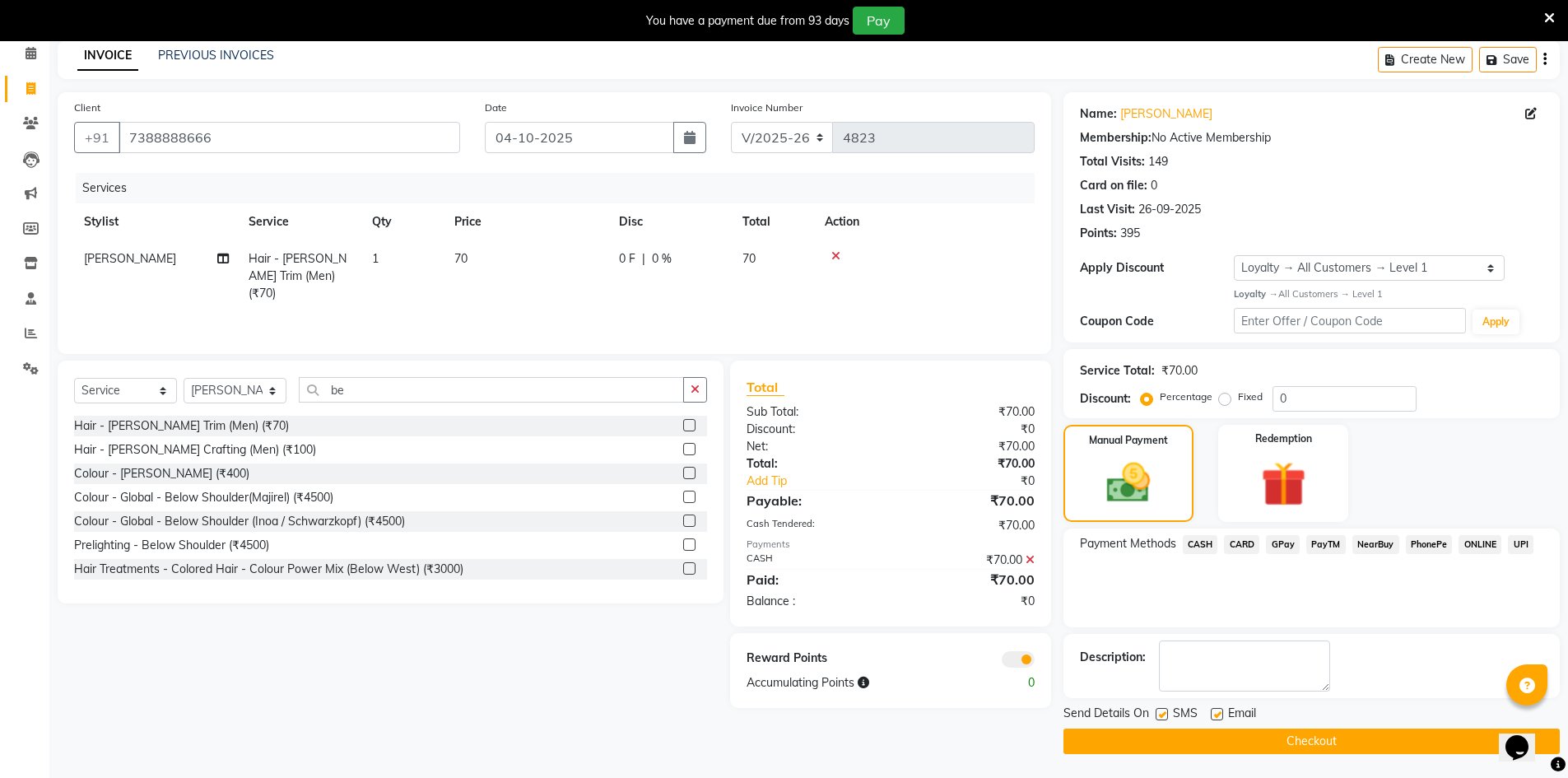
scroll to position [73, 0]
click at [1389, 740] on button "Checkout" at bounding box center [1312, 740] width 497 height 26
